Goal: Task Accomplishment & Management: Manage account settings

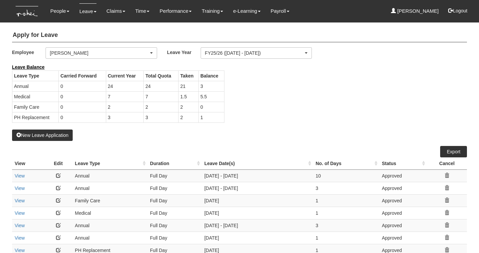
select select "50"
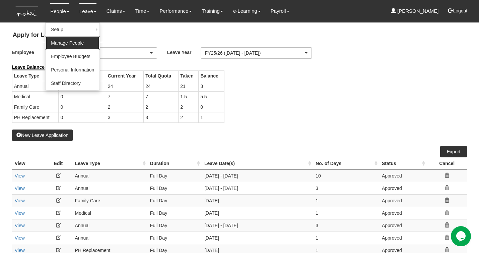
click at [63, 38] on link "Manage People" at bounding box center [73, 42] width 54 height 13
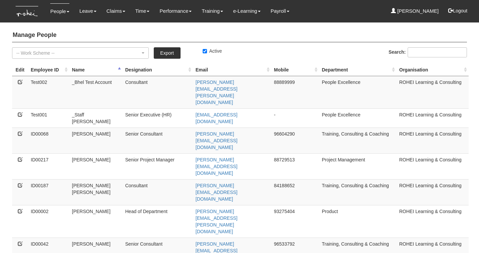
select select "50"
click at [424, 50] on input "Search:" at bounding box center [437, 52] width 59 height 10
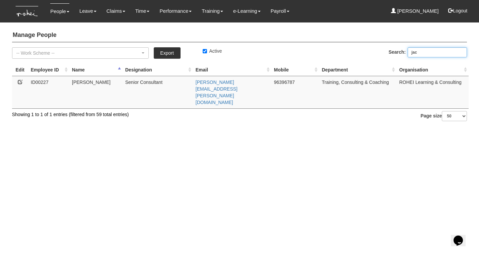
type input "jac"
click at [20, 82] on icon at bounding box center [20, 81] width 5 height 5
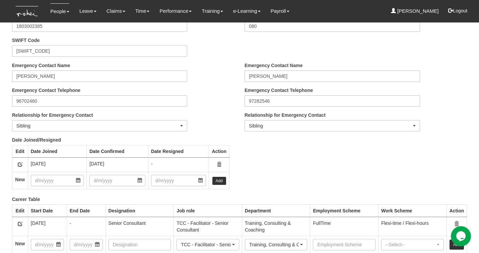
scroll to position [765, 0]
